Goal: Task Accomplishment & Management: Use online tool/utility

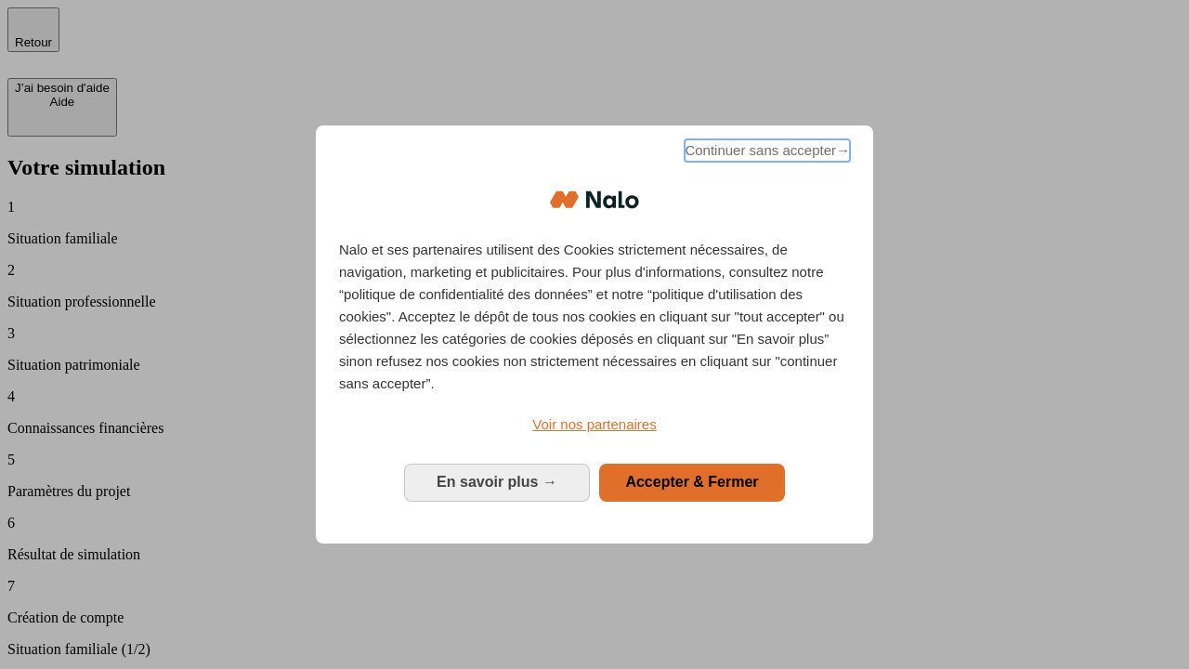
click at [766, 153] on span "Continuer sans accepter →" at bounding box center [767, 150] width 165 height 22
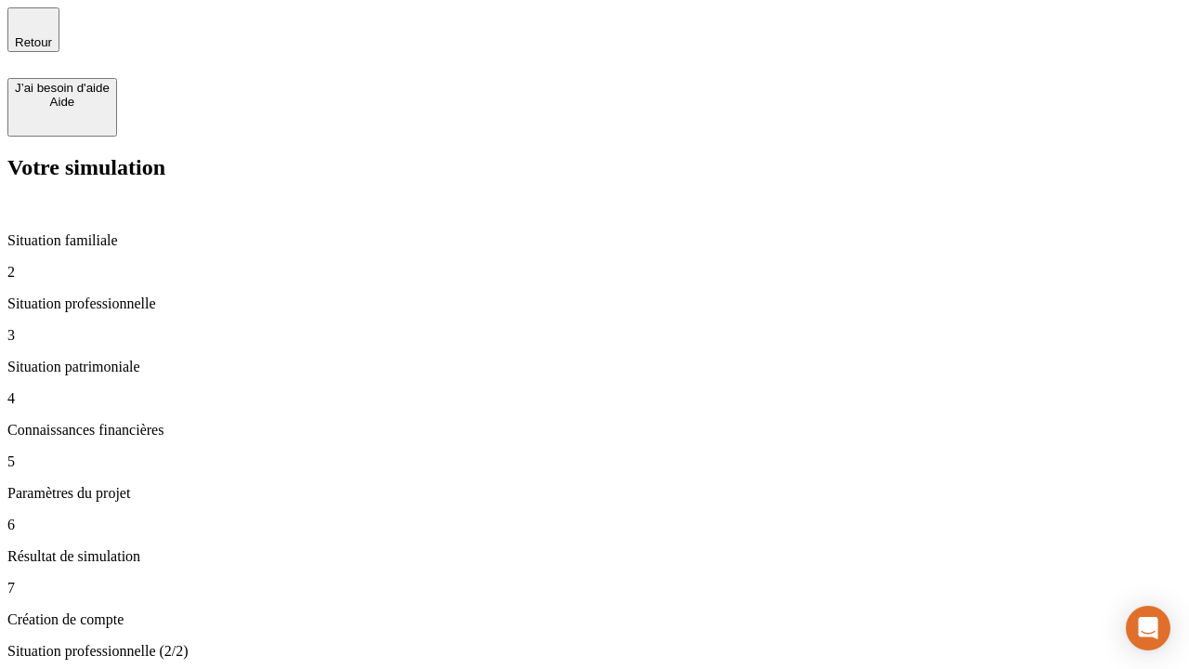
type input "30 000"
type input "40 000"
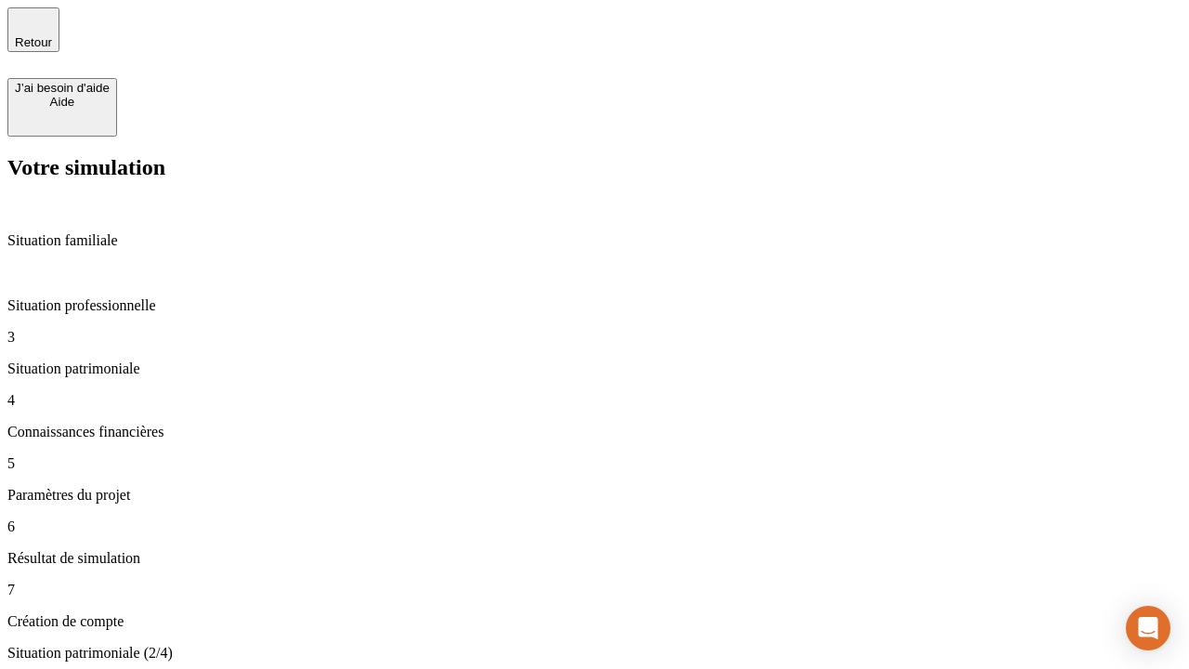
type input "1 100"
type input "20"
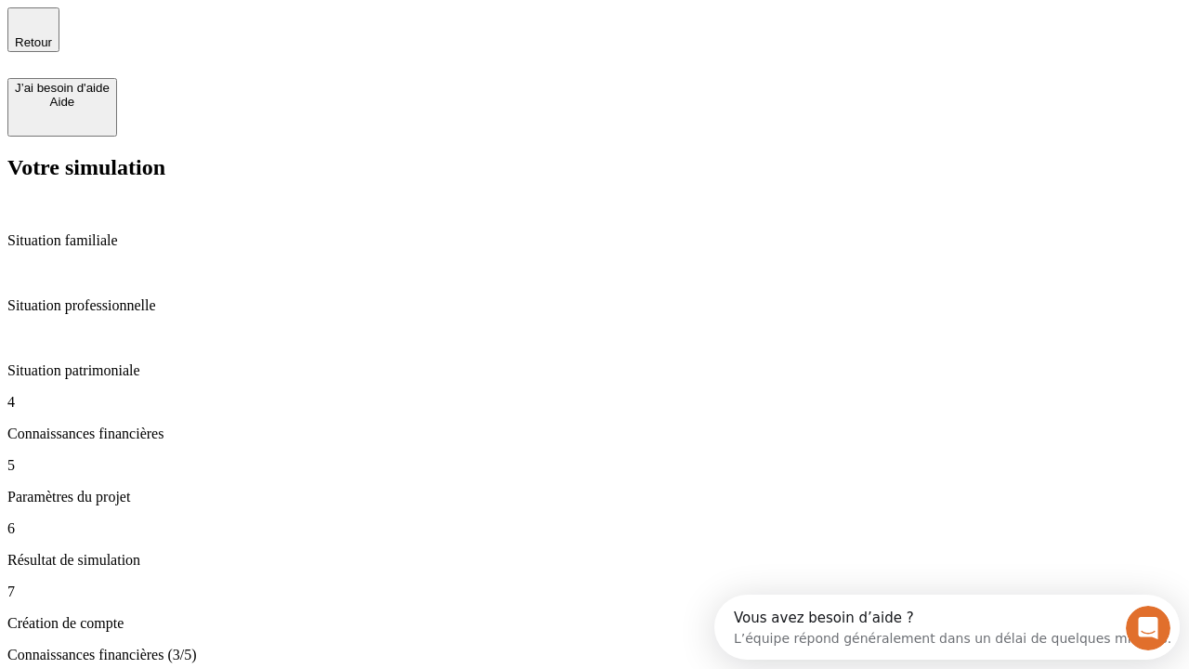
scroll to position [17, 0]
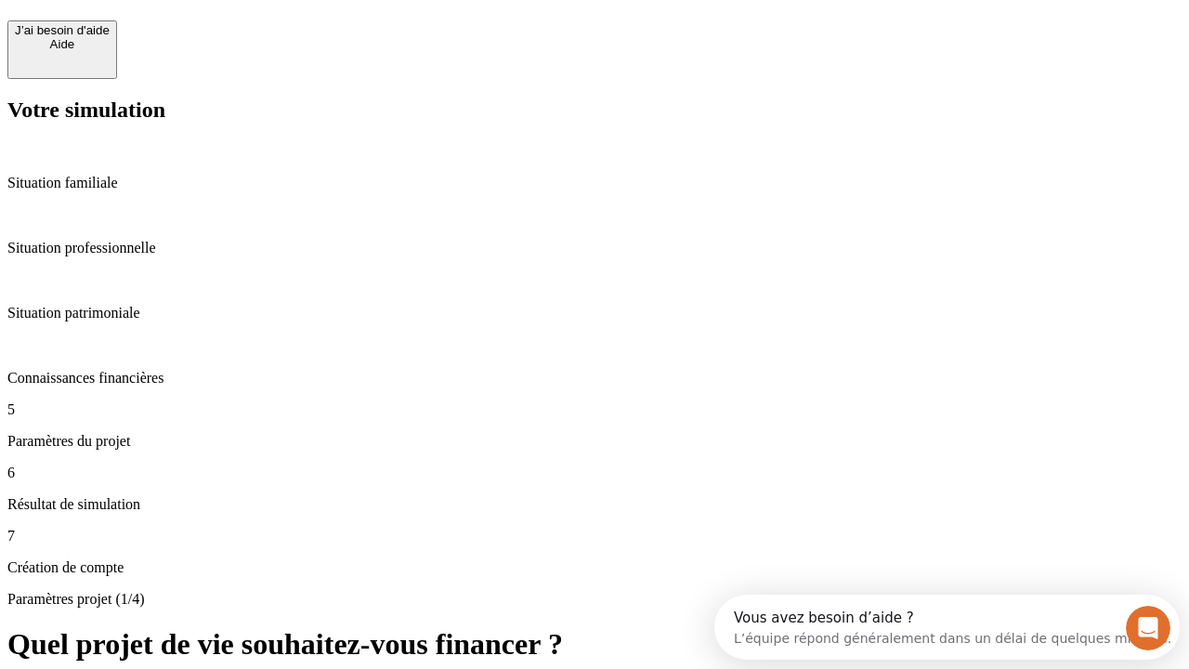
scroll to position [17, 0]
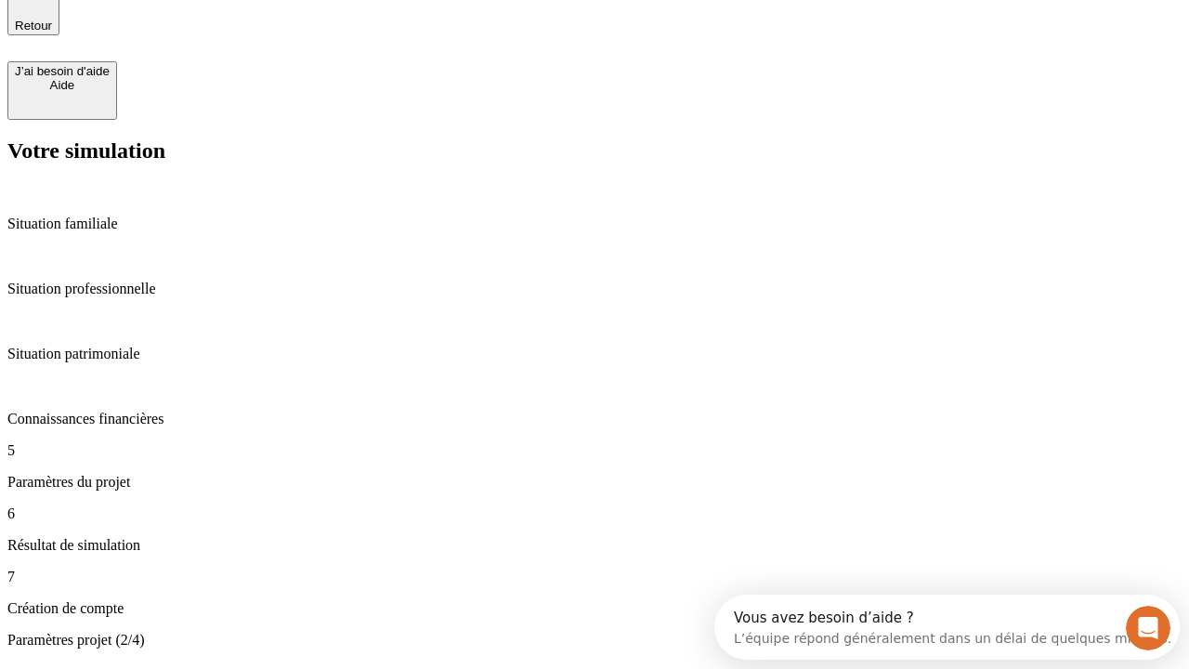
type input "40"
type input "50 000"
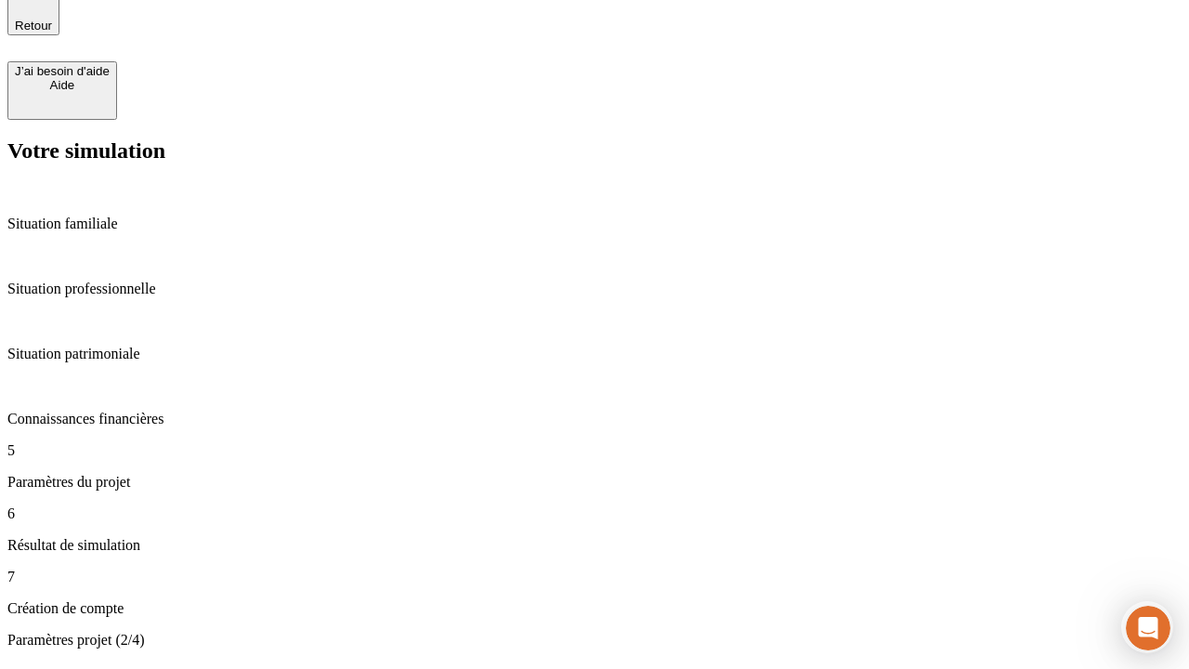
type input "640"
